Goal: Transaction & Acquisition: Purchase product/service

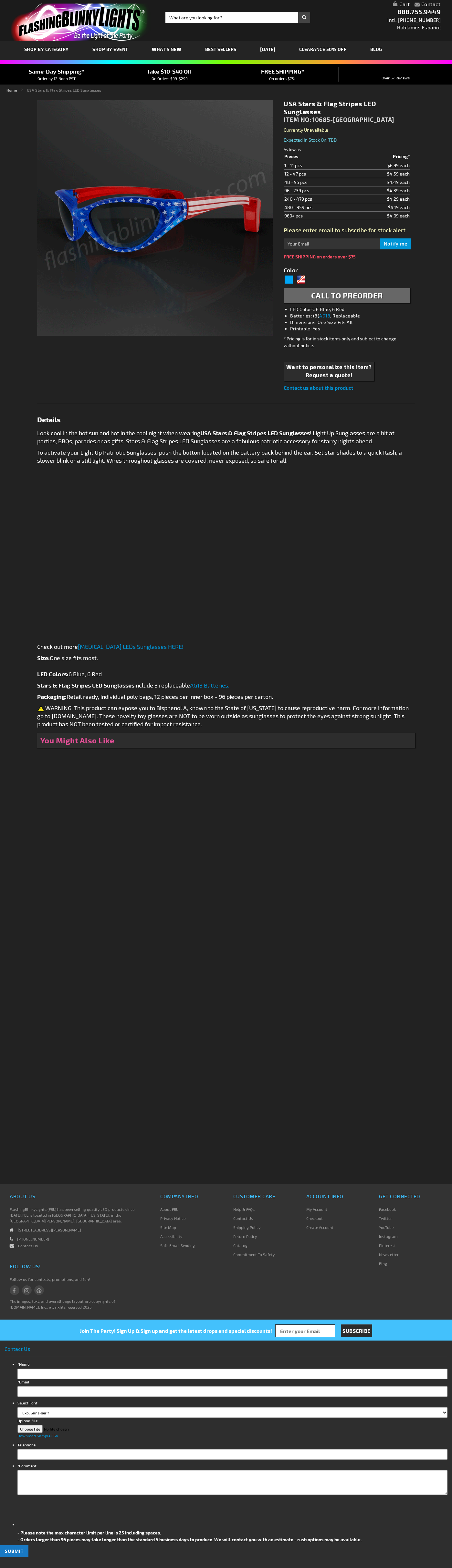
type input "5695"
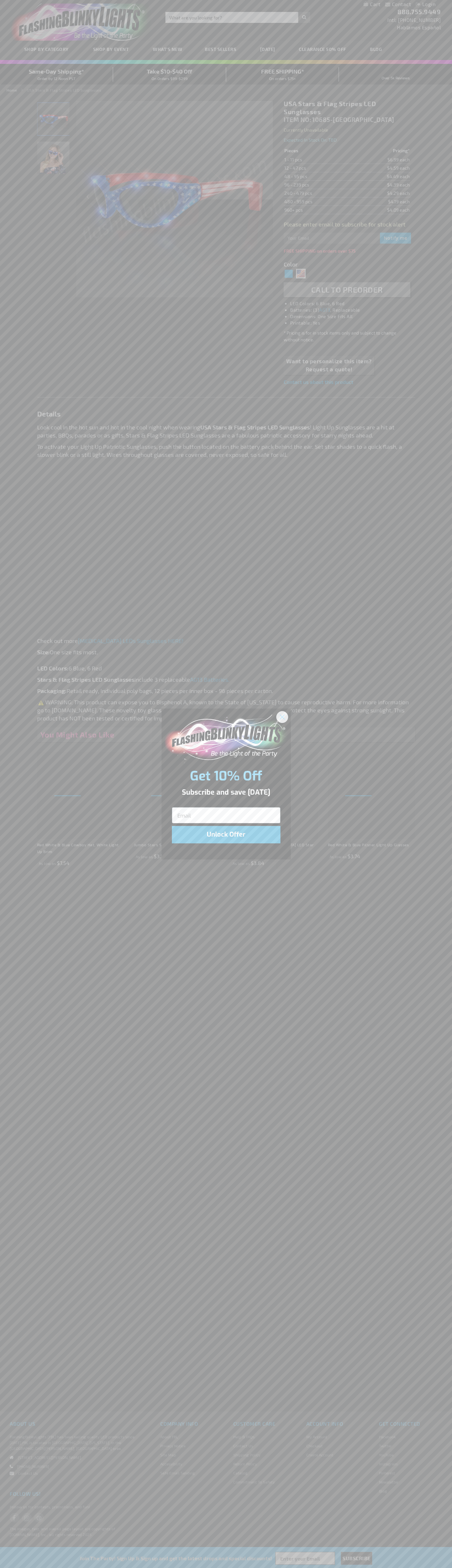
click at [282, 716] on icon "Close dialog" at bounding box center [281, 716] width 4 height 4
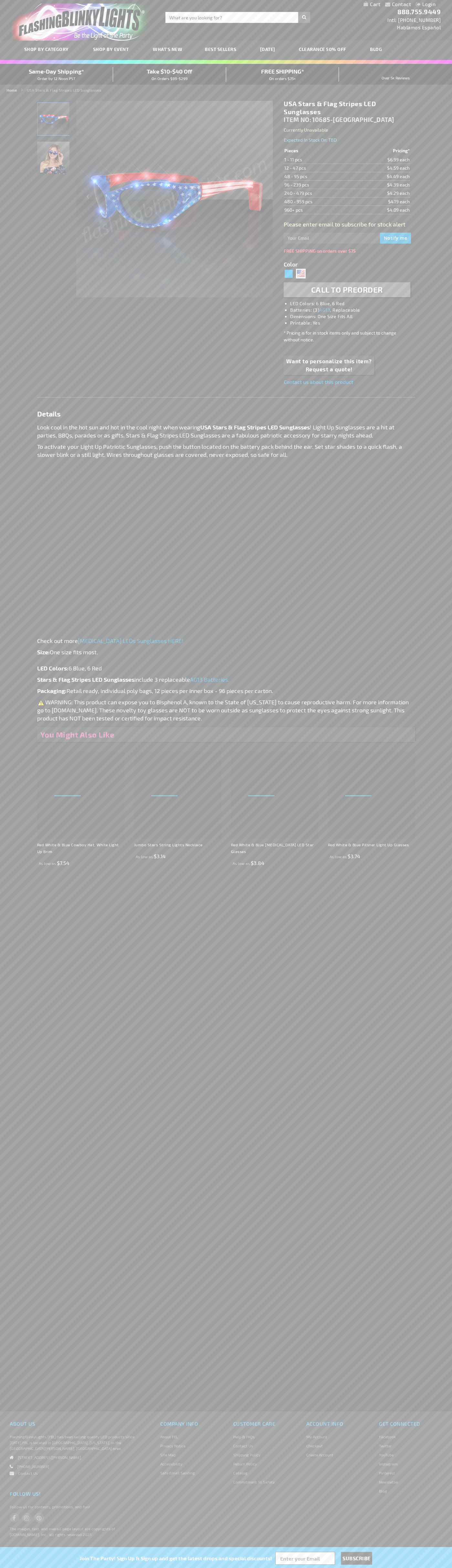
click at [54, 121] on img "Light Up Red White & Blue LED Sunglasses" at bounding box center [53, 119] width 32 height 32
